Goal: Transaction & Acquisition: Purchase product/service

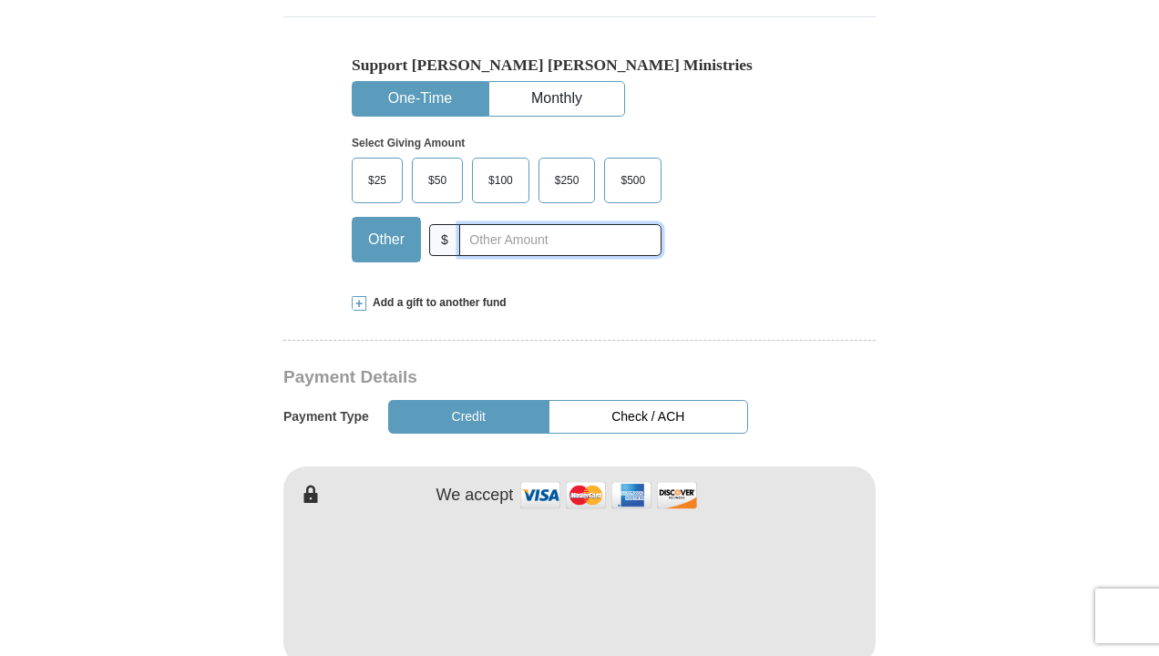
click at [460, 237] on input "text" at bounding box center [560, 240] width 202 height 32
type input "10.00"
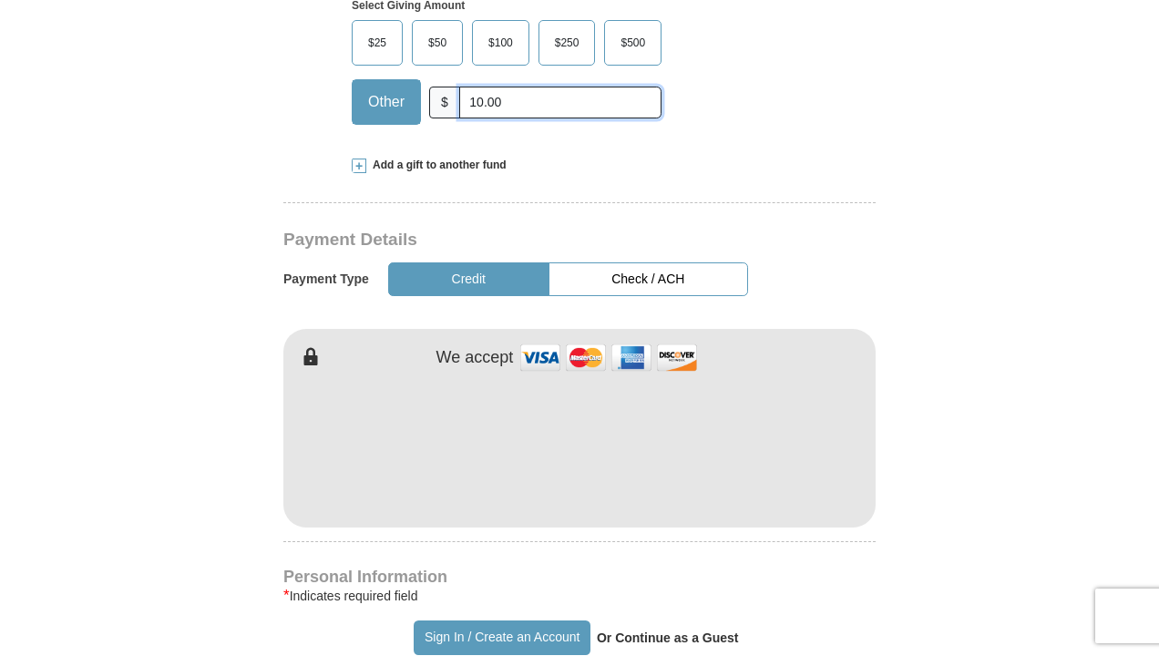
scroll to position [770, 0]
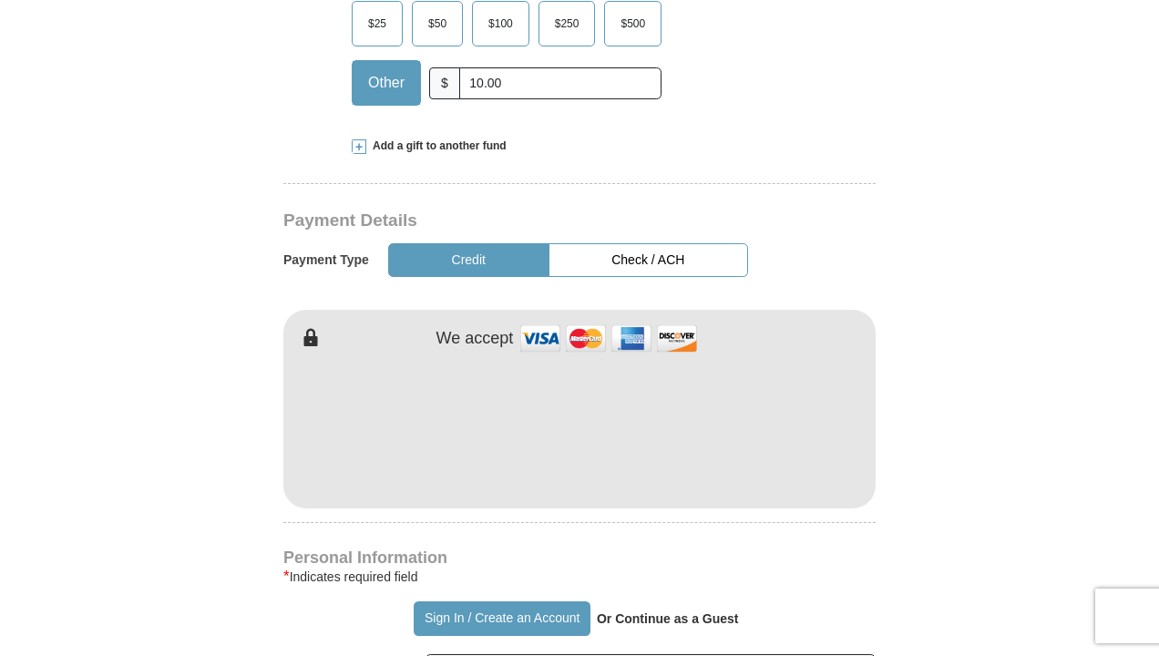
click at [480, 252] on button "Credit" at bounding box center [468, 260] width 161 height 34
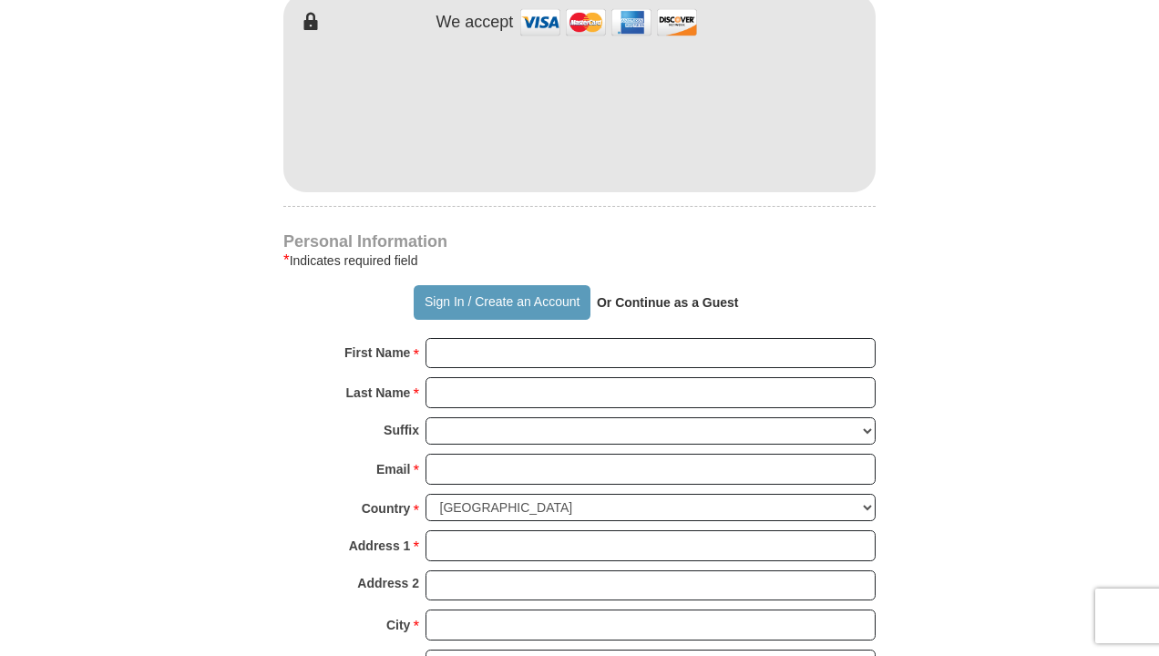
scroll to position [1103, 0]
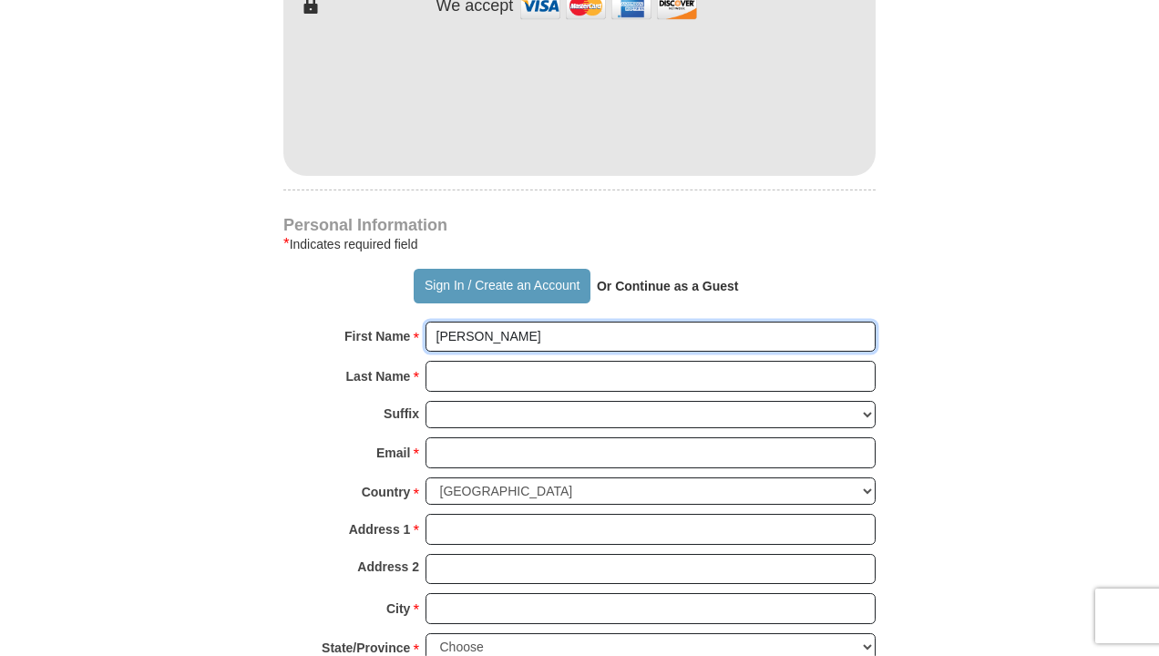
type input "[PERSON_NAME]"
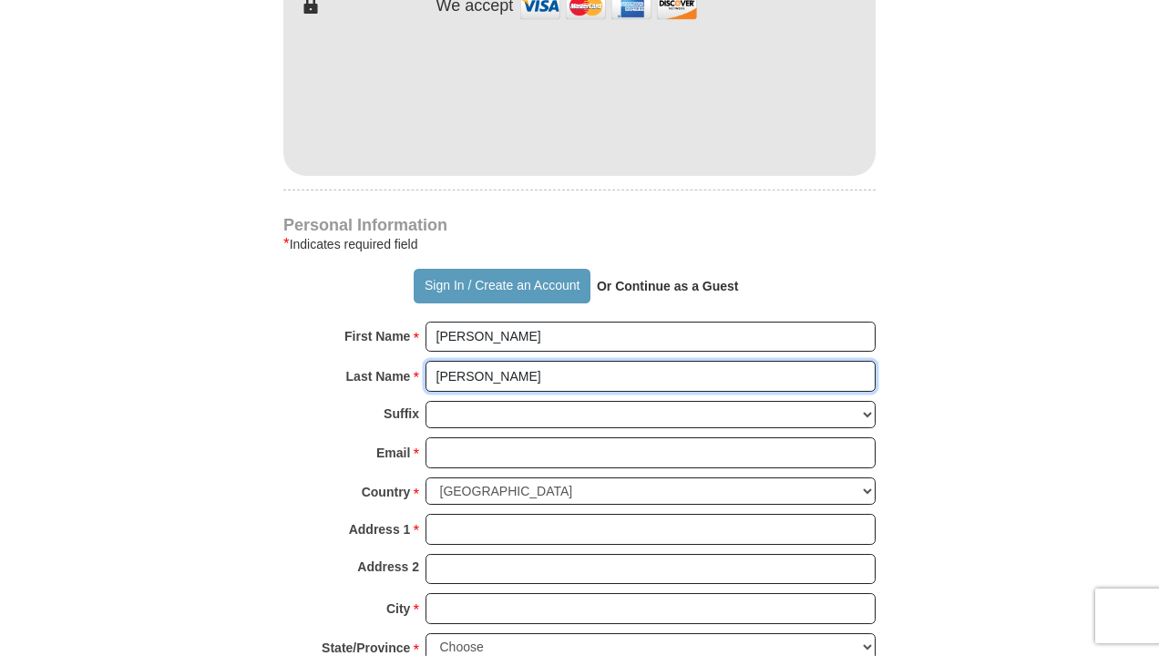
type input "[PERSON_NAME]"
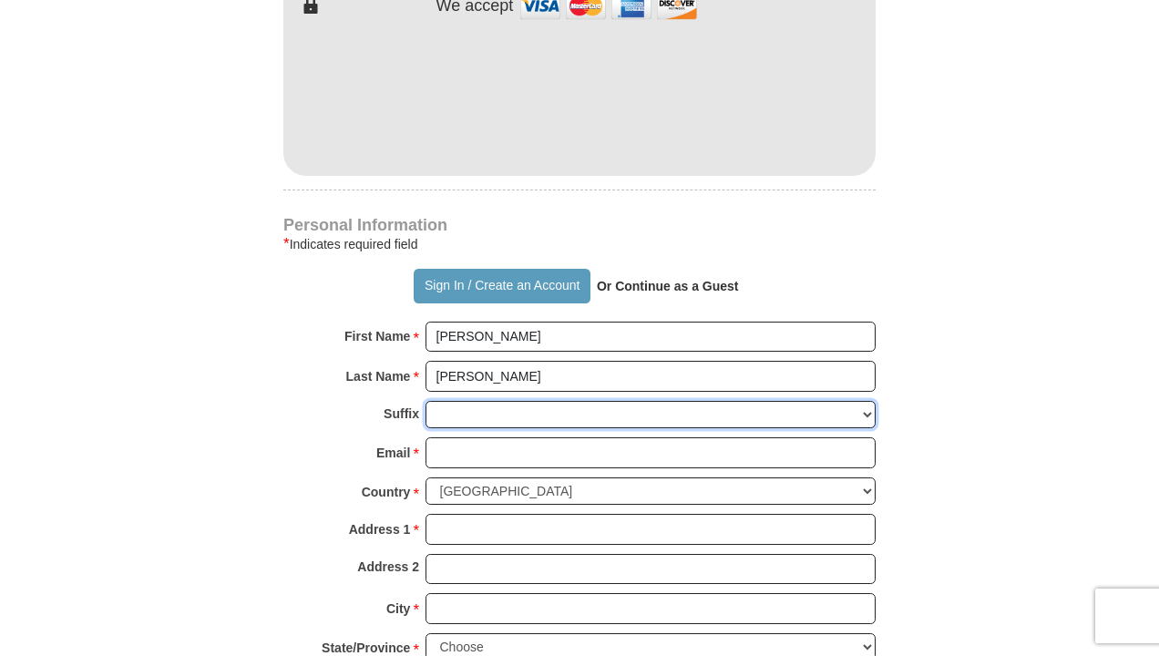
select select "Sr"
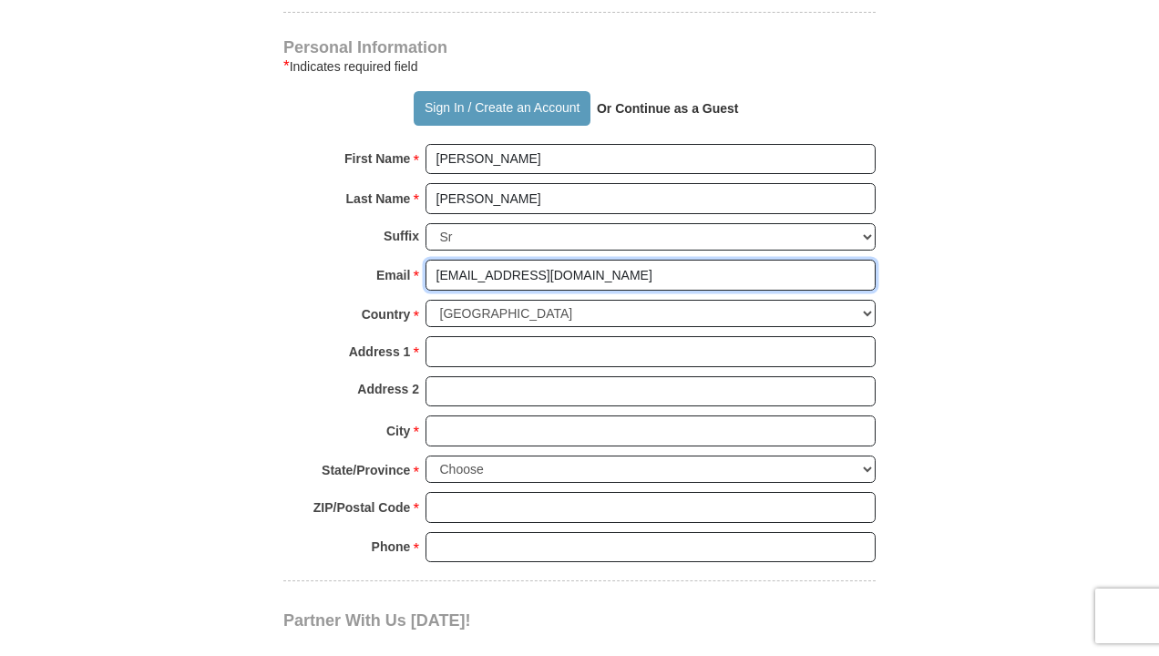
scroll to position [1282, 0]
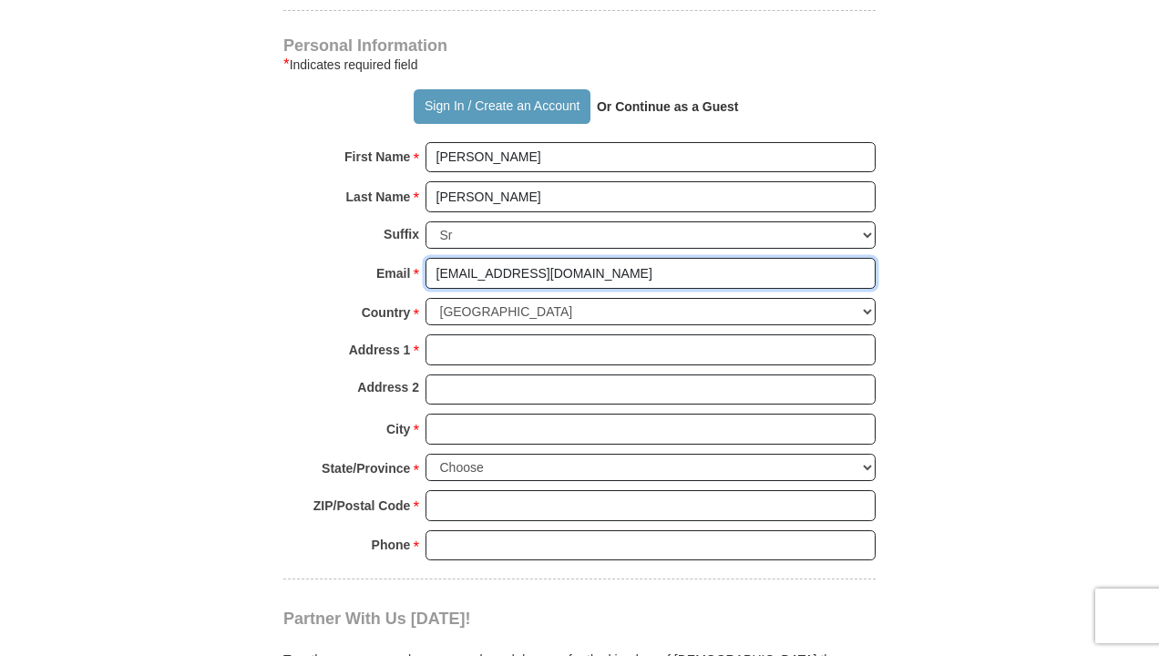
type input "[EMAIL_ADDRESS][DOMAIN_NAME]"
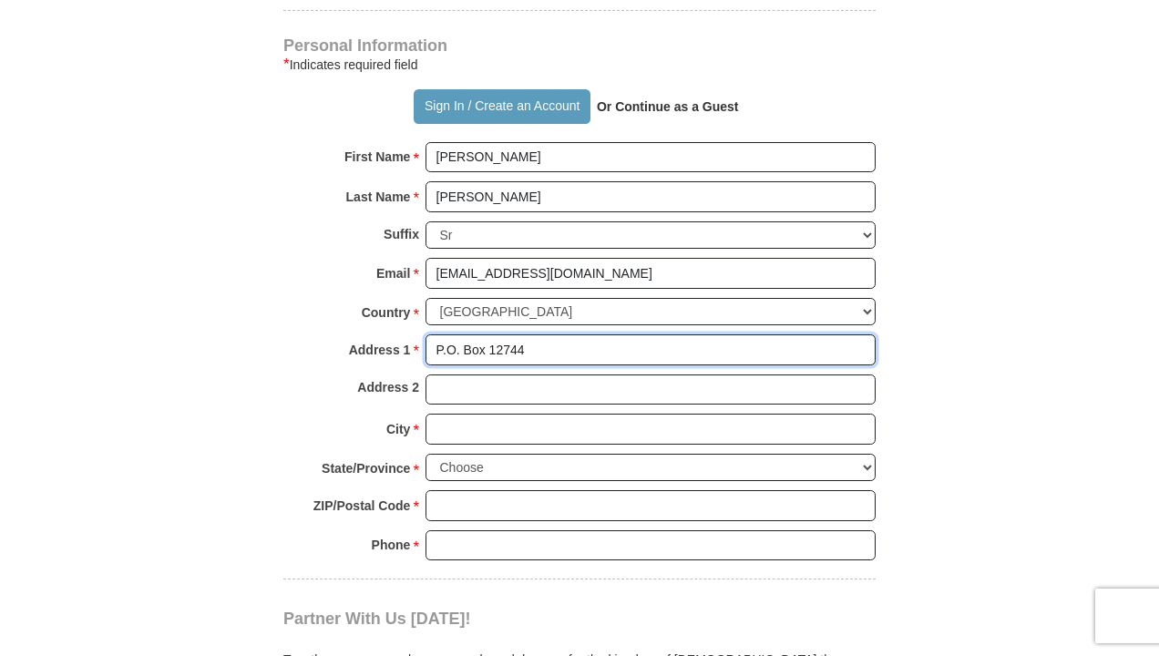
type input "P.O. Box 12744"
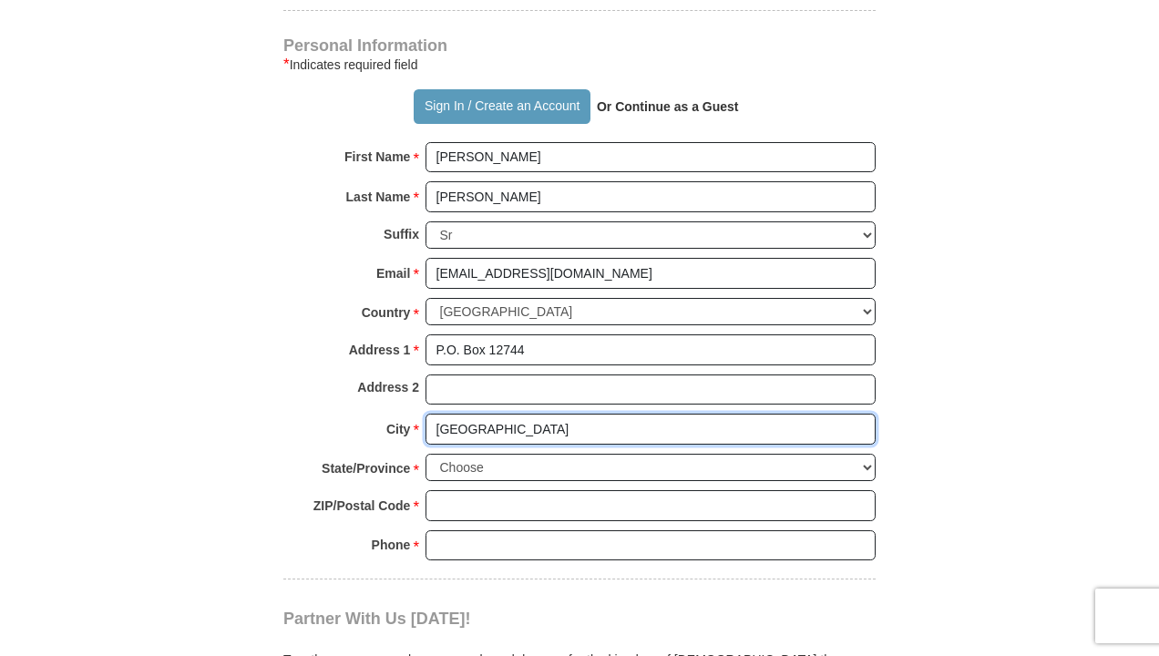
type input "[GEOGRAPHIC_DATA]"
select select "OR"
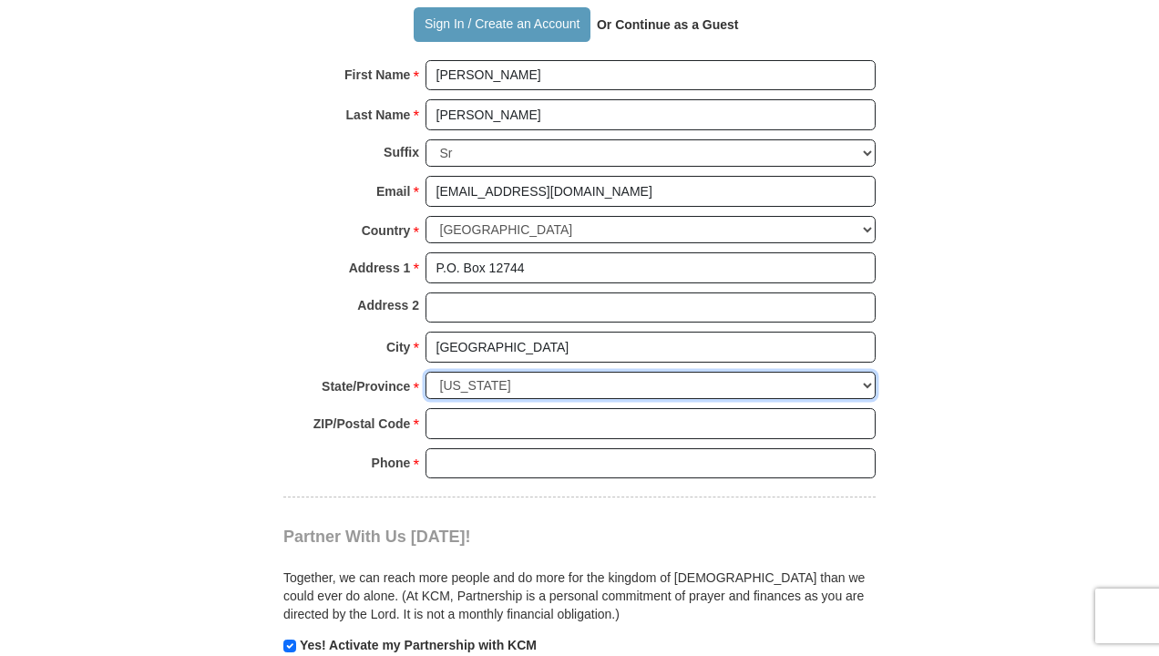
scroll to position [1405, 0]
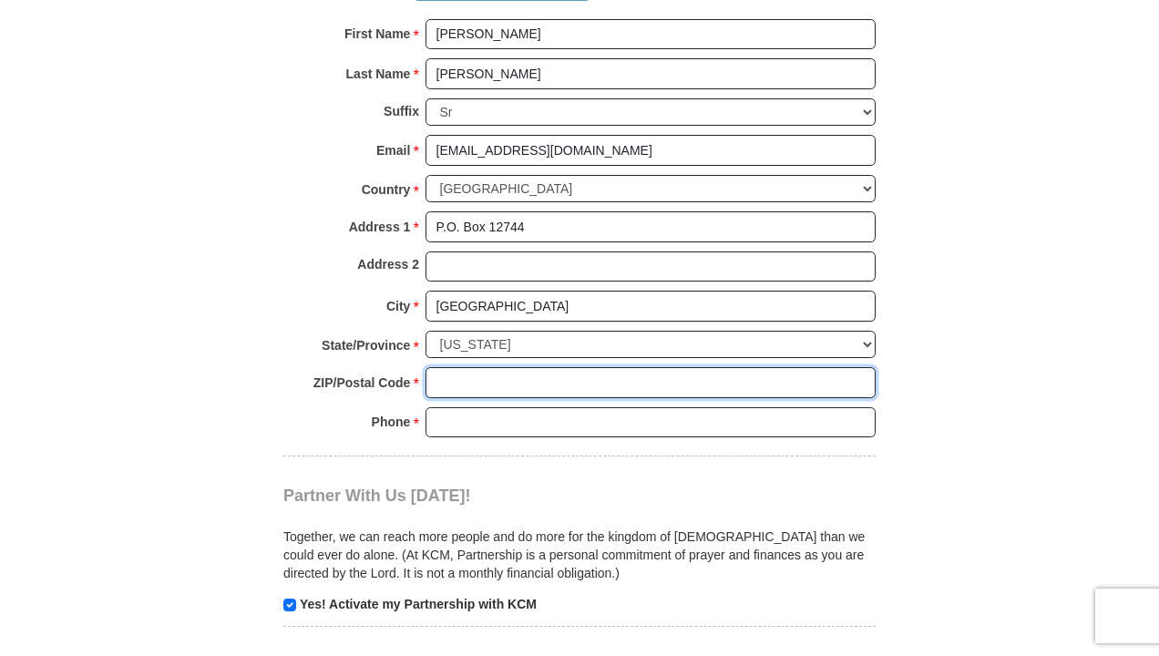
type input "p"
type input "97309"
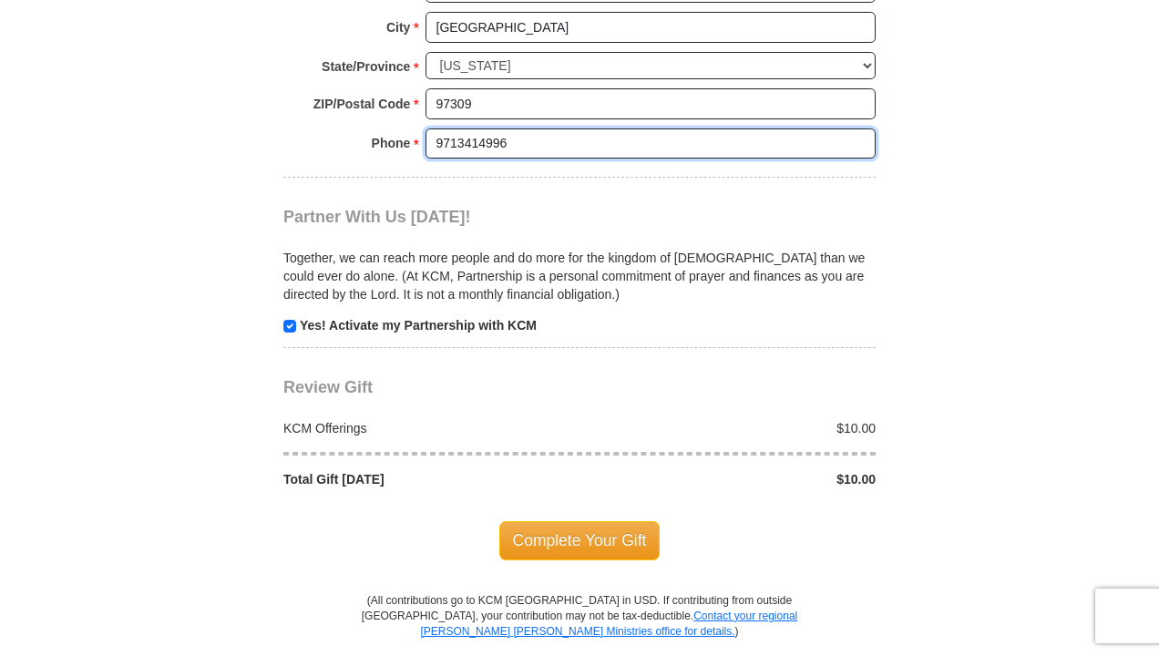
scroll to position [1701, 0]
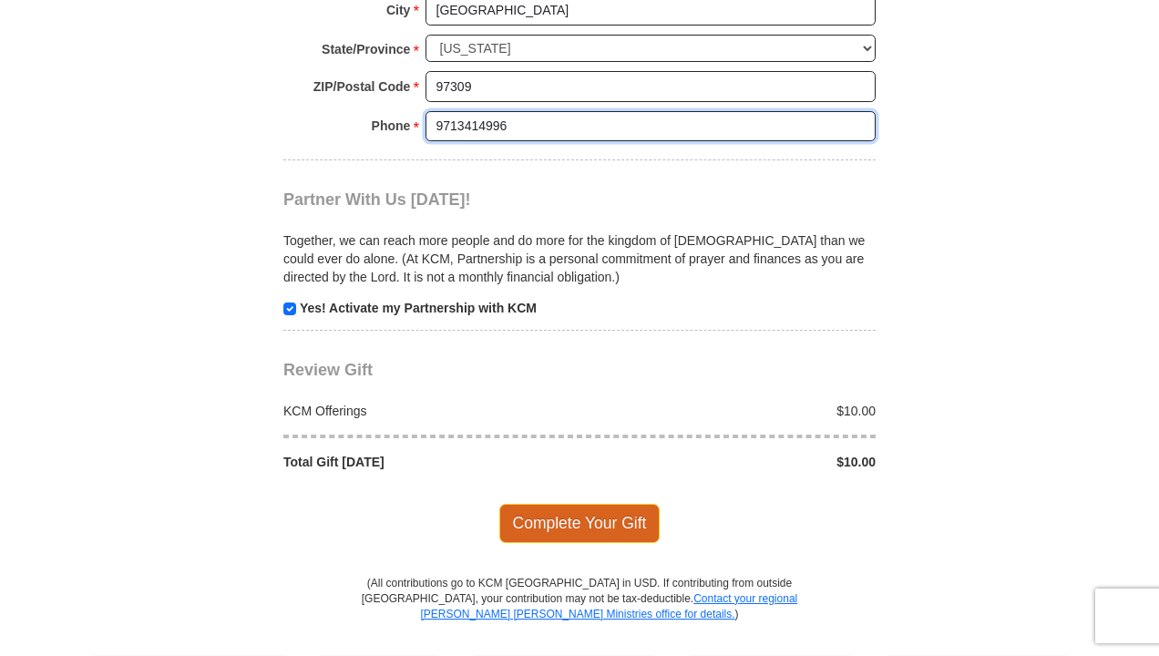
type input "9713414996"
click at [570, 504] on span "Complete Your Gift" at bounding box center [579, 523] width 161 height 38
